Goal: Navigation & Orientation: Find specific page/section

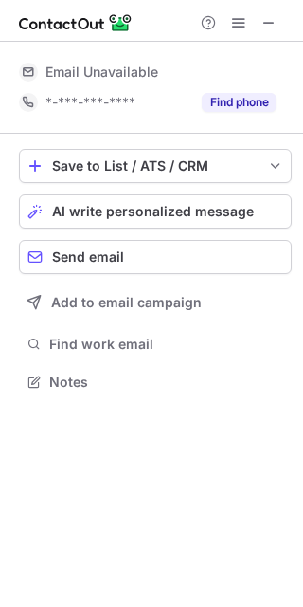
scroll to position [419, 303]
